Goal: Task Accomplishment & Management: Use online tool/utility

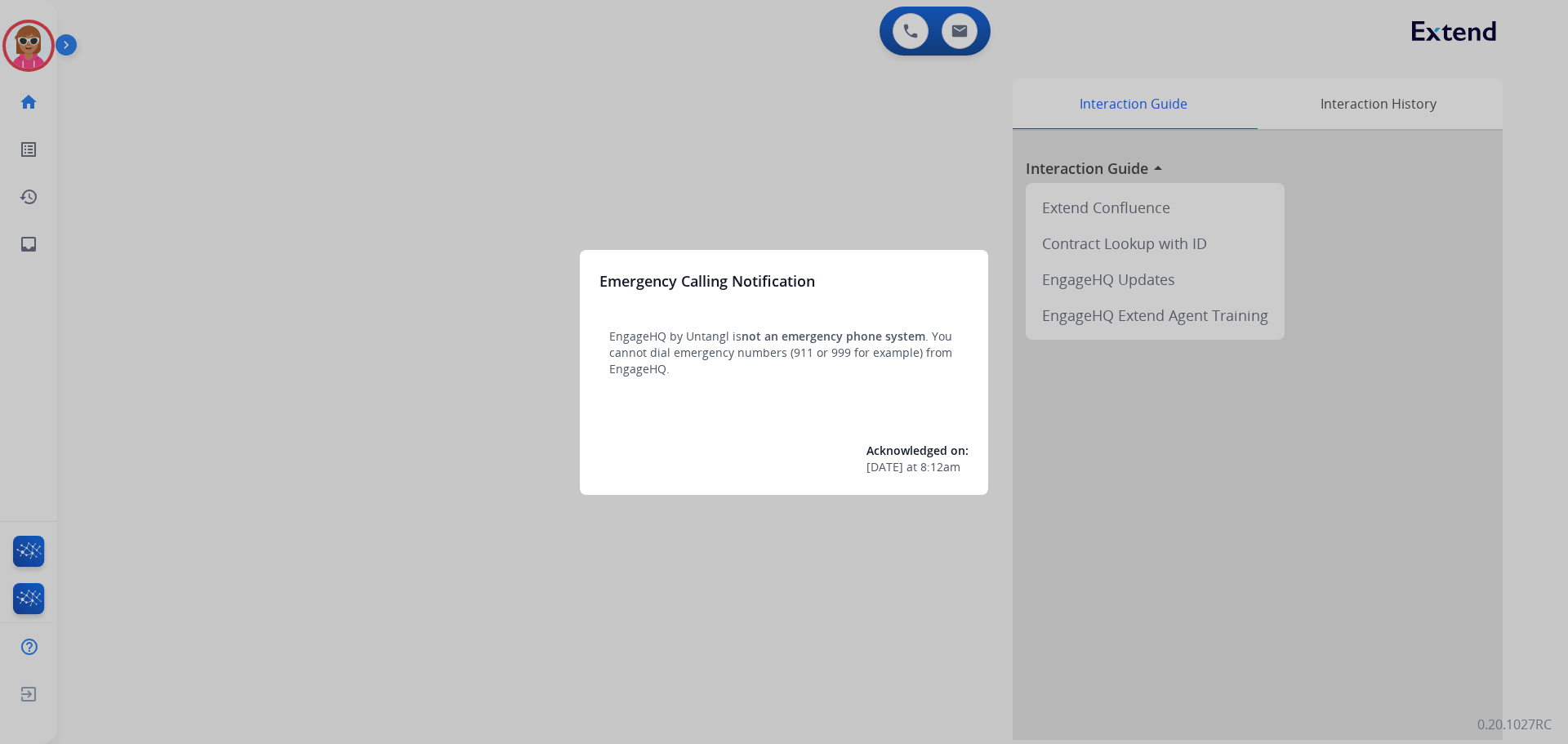
click at [421, 372] on div at bounding box center [784, 372] width 1568 height 744
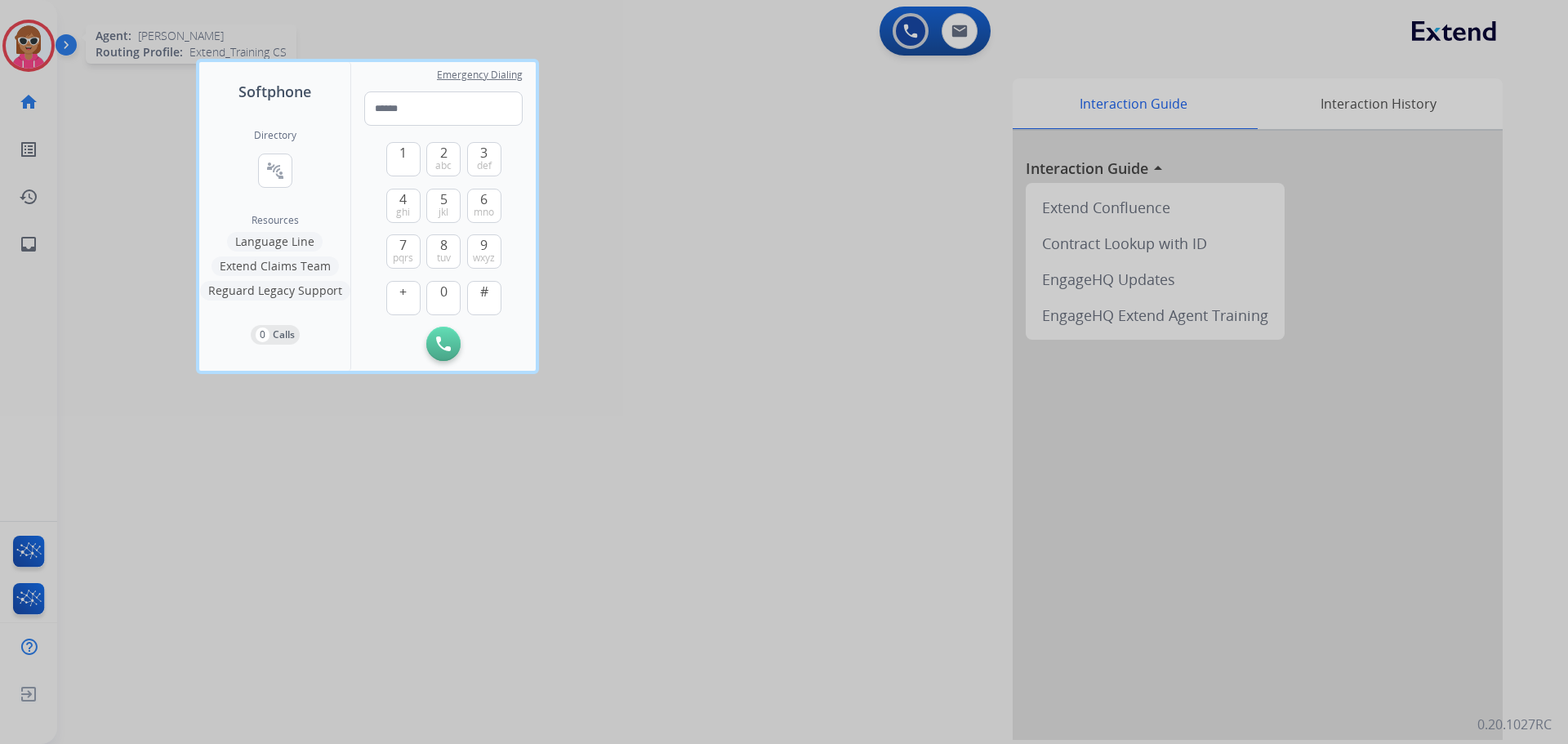
click at [11, 19] on div at bounding box center [784, 372] width 1568 height 744
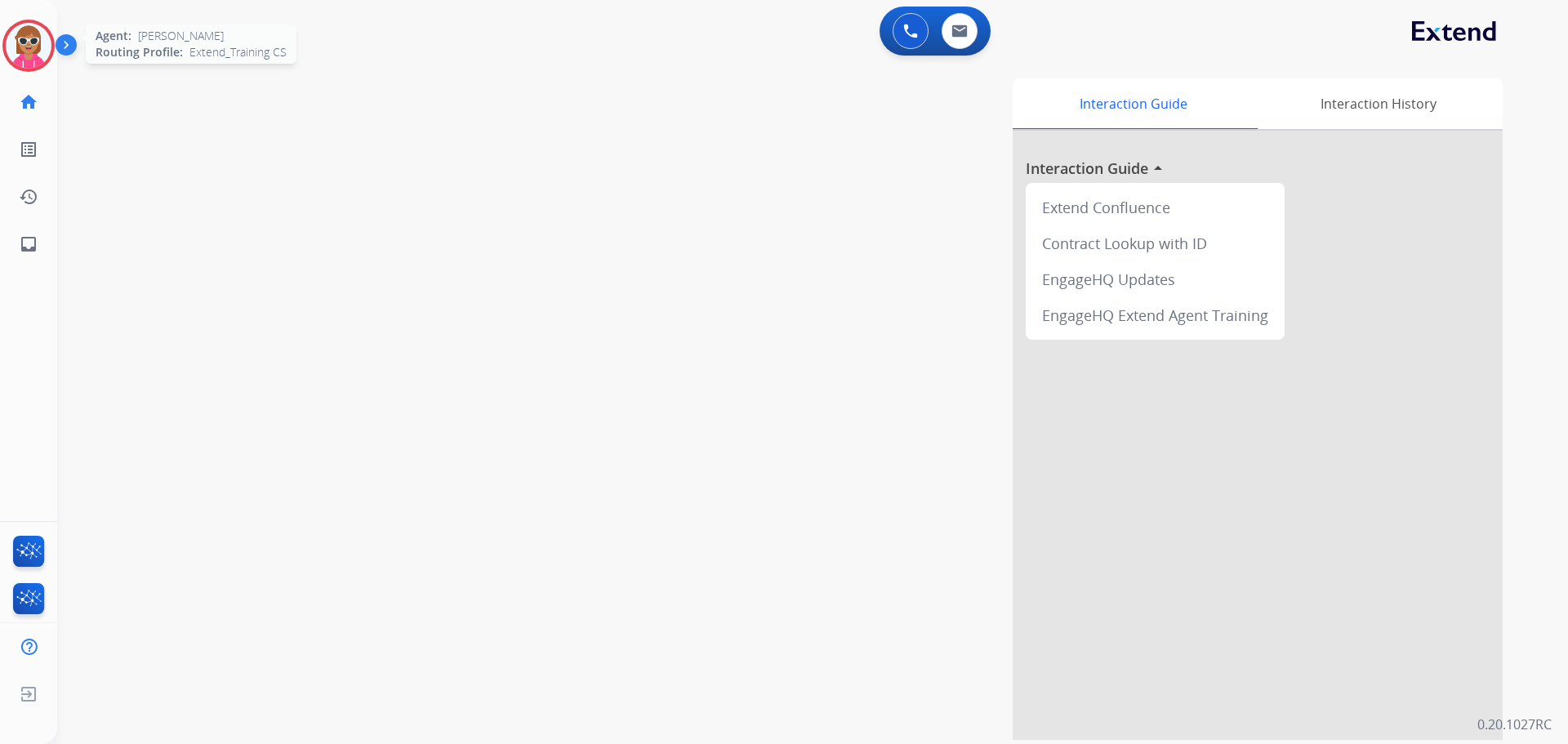
click at [48, 61] on div at bounding box center [28, 46] width 52 height 52
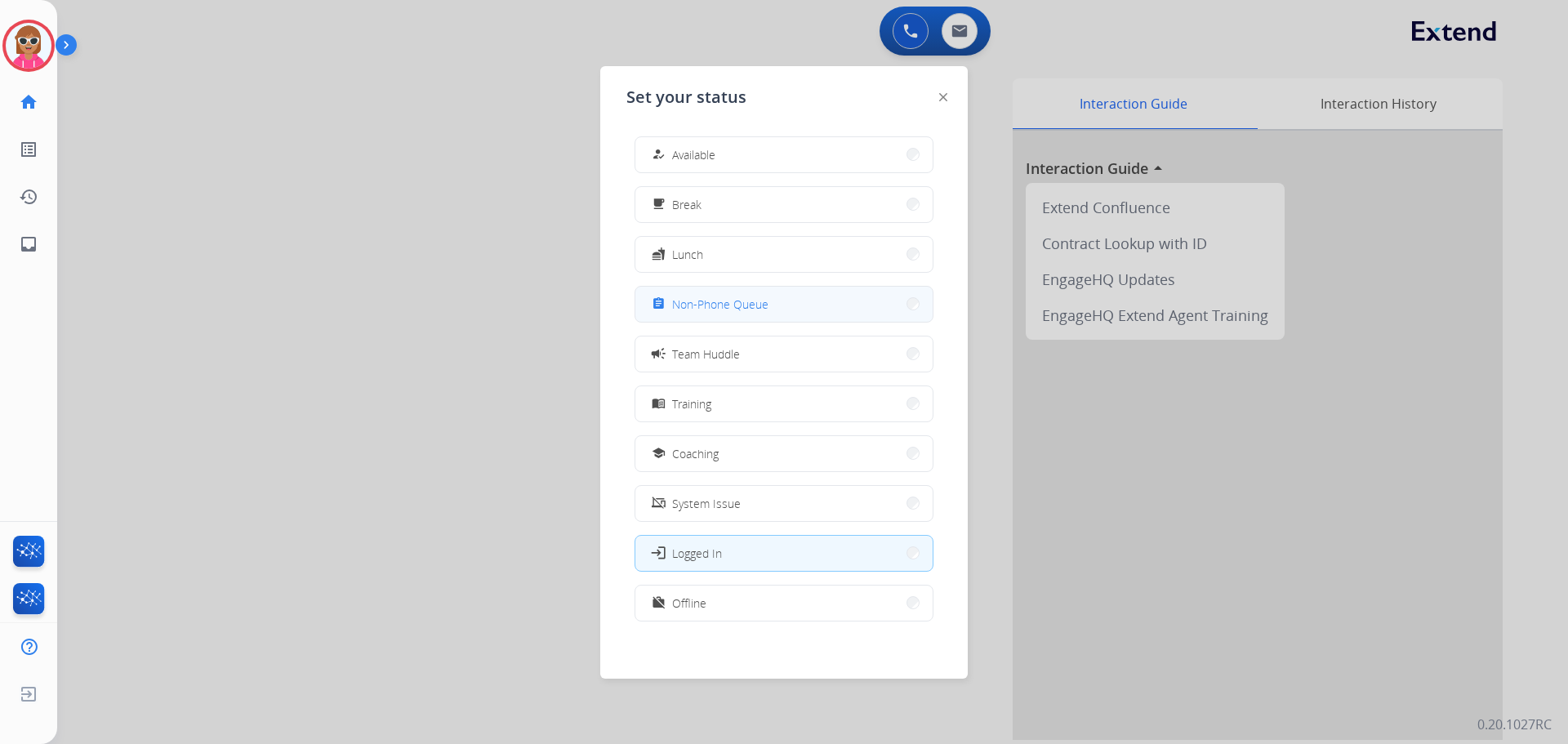
click at [722, 311] on span "Non-Phone Queue" at bounding box center [720, 304] width 96 height 17
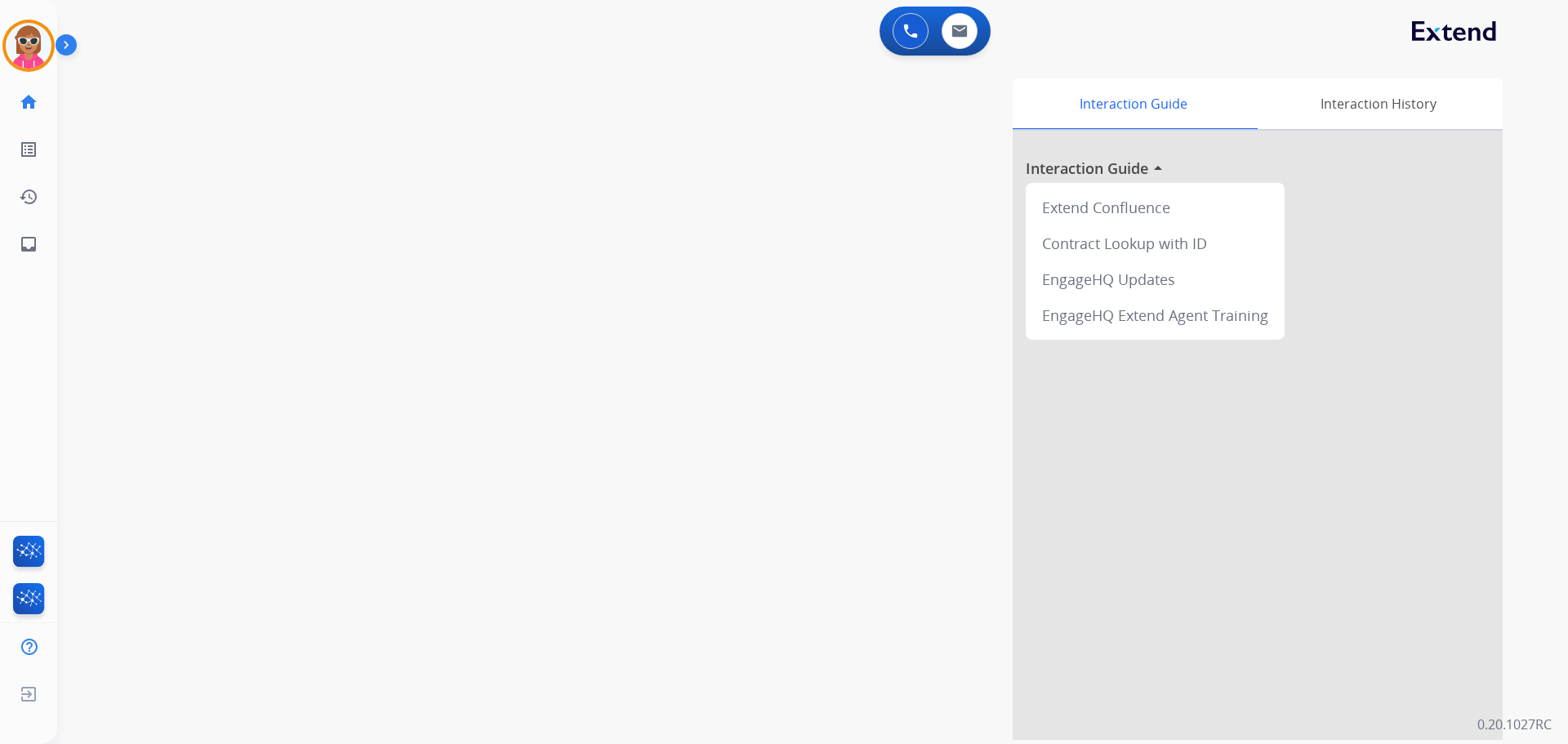
drag, startPoint x: 791, startPoint y: 348, endPoint x: 719, endPoint y: 224, distance: 143.4
click at [790, 346] on div "Interaction Guide Interaction History Interaction Guide arrow_drop_up Extend Co…" at bounding box center [1021, 409] width 962 height 661
click at [50, 47] on img at bounding box center [28, 46] width 46 height 46
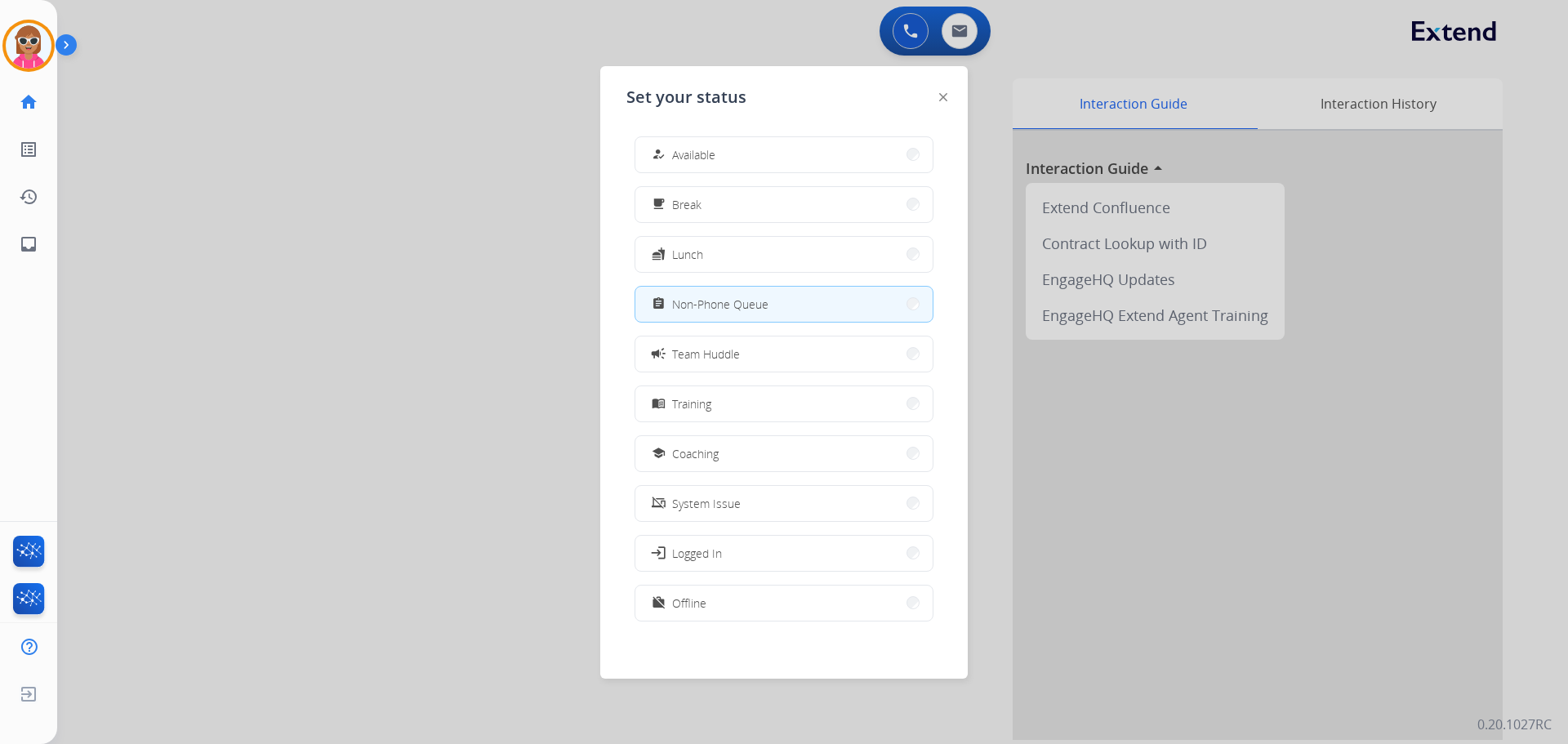
click at [292, 199] on div at bounding box center [784, 372] width 1568 height 744
